Goal: Obtain resource: Download file/media

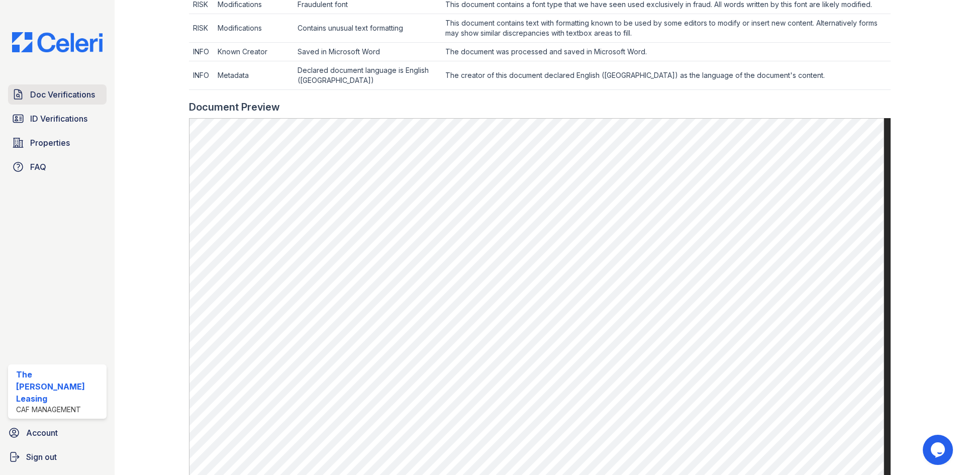
scroll to position [420, 0]
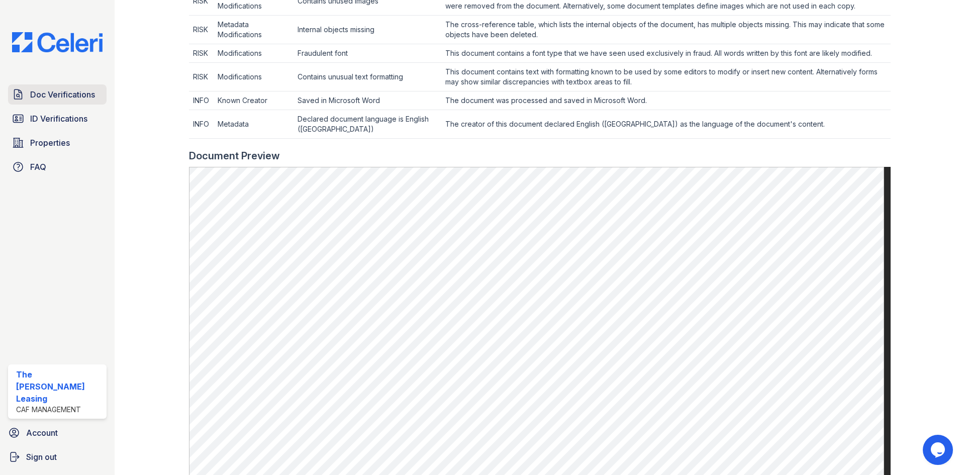
click at [42, 95] on span "Doc Verifications" at bounding box center [62, 94] width 65 height 12
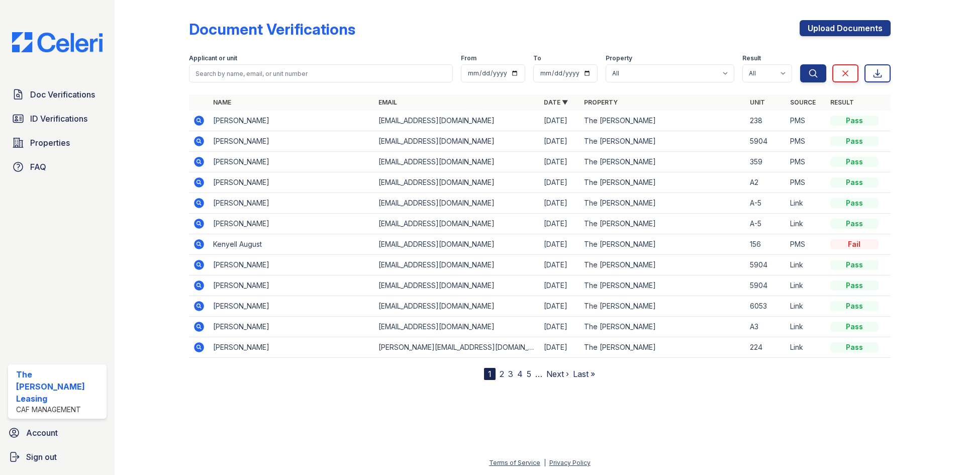
click at [202, 161] on icon at bounding box center [199, 162] width 10 height 10
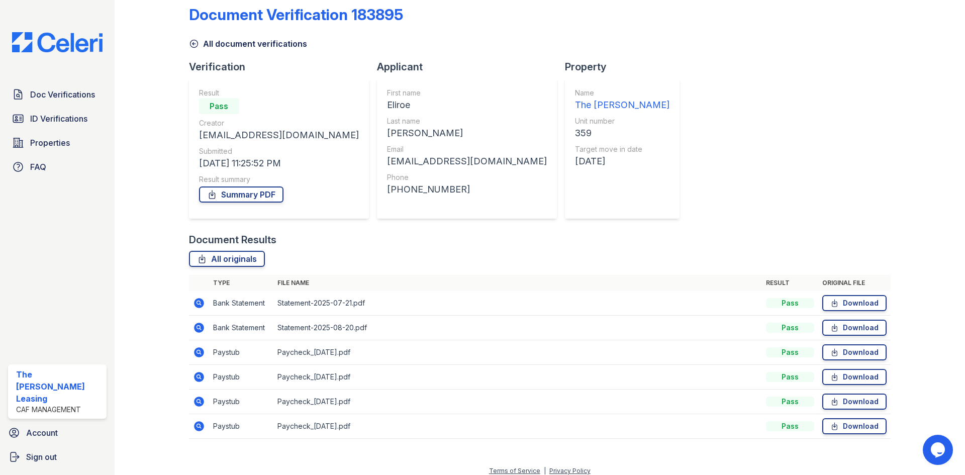
scroll to position [23, 0]
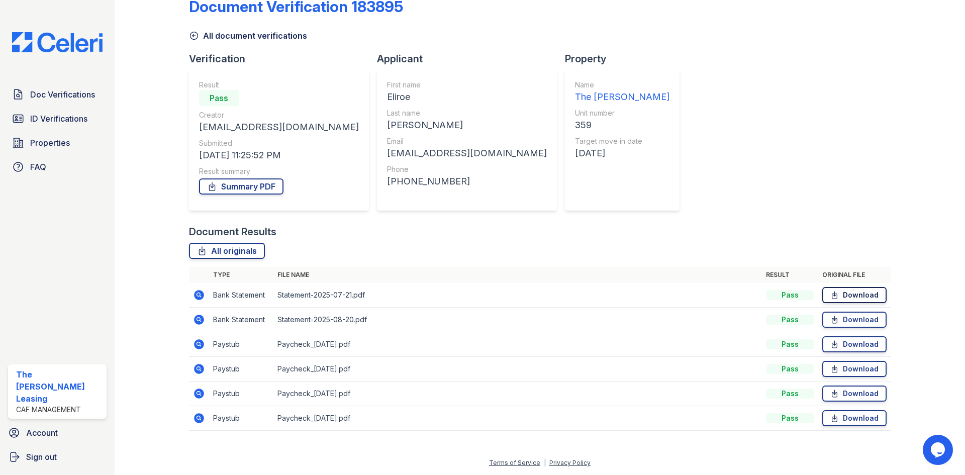
click at [836, 296] on link "Download" at bounding box center [854, 295] width 64 height 16
click at [835, 321] on link "Download" at bounding box center [854, 320] width 64 height 16
click at [839, 344] on link "Download" at bounding box center [854, 344] width 64 height 16
click at [847, 370] on link "Download" at bounding box center [854, 369] width 64 height 16
click at [848, 388] on link "Download" at bounding box center [854, 393] width 64 height 16
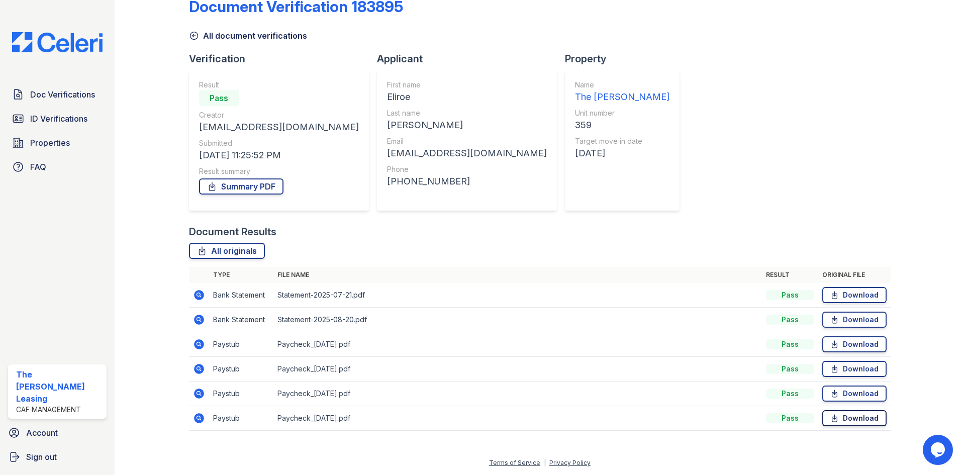
click at [854, 419] on link "Download" at bounding box center [854, 418] width 64 height 16
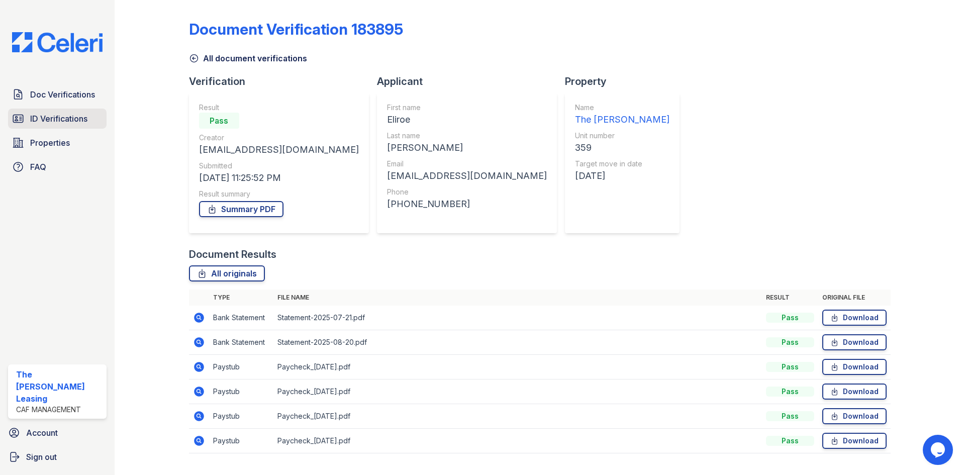
click at [57, 119] on span "ID Verifications" at bounding box center [58, 119] width 57 height 12
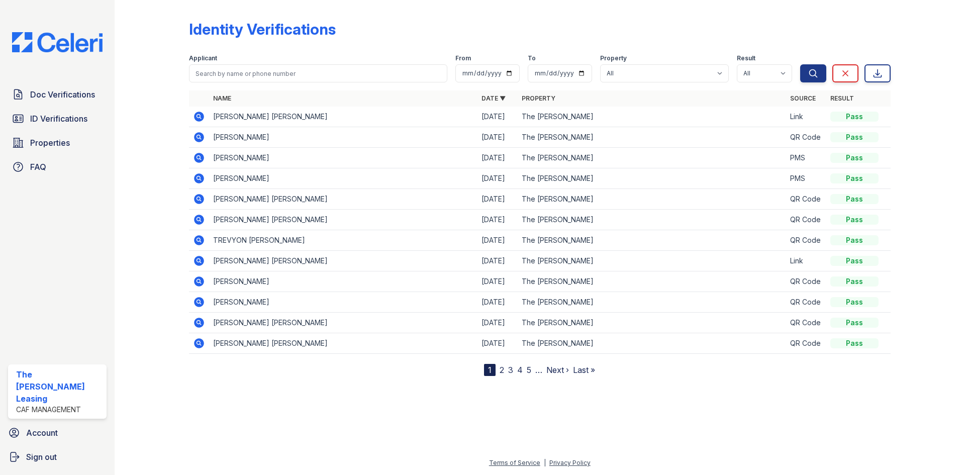
click at [199, 157] on icon at bounding box center [198, 157] width 3 height 3
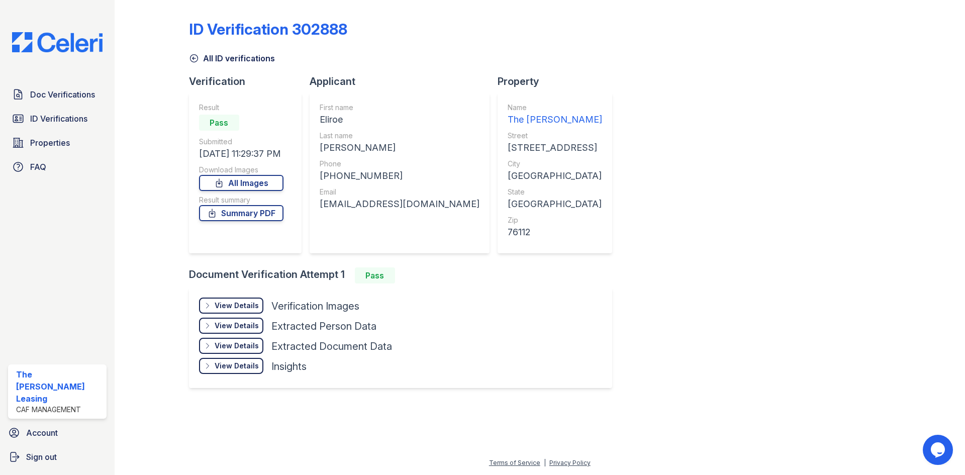
click at [238, 305] on div "View Details" at bounding box center [237, 306] width 44 height 10
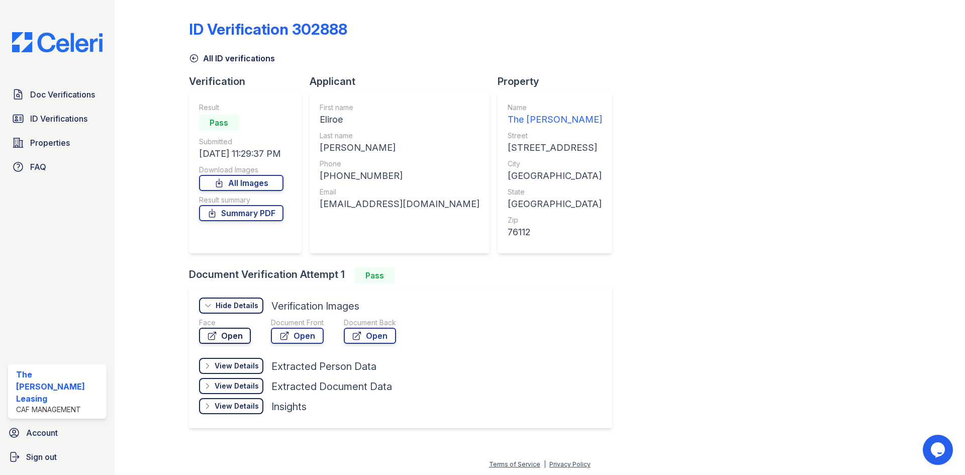
click at [235, 335] on link "Open" at bounding box center [225, 336] width 52 height 16
click at [299, 335] on link "Open" at bounding box center [297, 336] width 53 height 16
click at [289, 341] on link "Open" at bounding box center [297, 336] width 53 height 16
